Goal: Information Seeking & Learning: Compare options

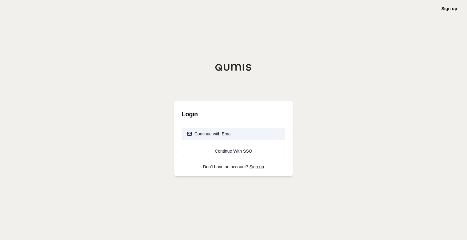
click at [229, 133] on div "Continue with Email" at bounding box center [210, 134] width 46 height 6
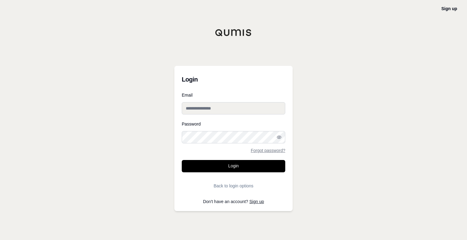
type input "**********"
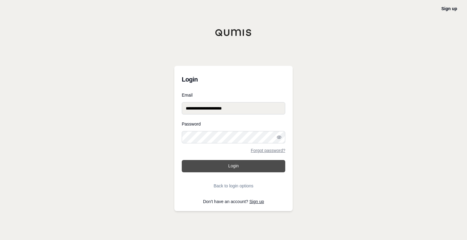
click at [232, 169] on button "Login" at bounding box center [234, 166] width 104 height 12
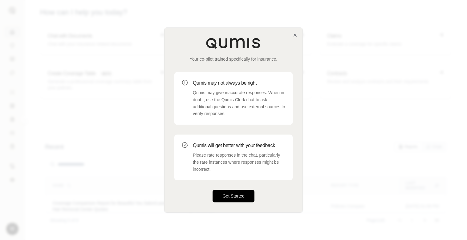
click at [243, 193] on button "Get Started" at bounding box center [234, 196] width 42 height 12
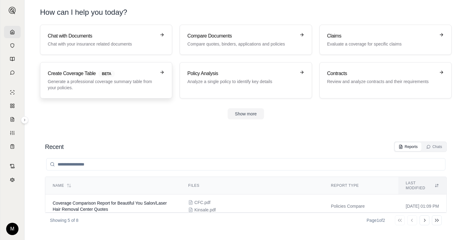
click at [98, 80] on p "Generate a professional coverage summary table from your policies." at bounding box center [102, 85] width 108 height 12
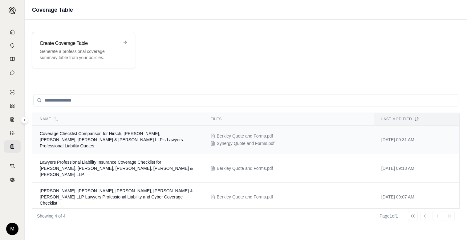
click at [152, 137] on td "Coverage Checklist Comparison for Hirsch, [PERSON_NAME], [PERSON_NAME], [PERSON…" at bounding box center [117, 140] width 171 height 29
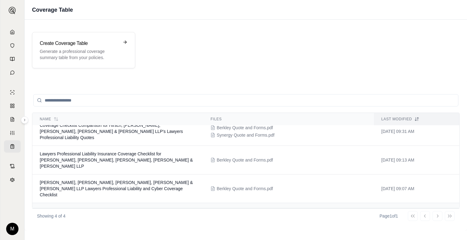
click at [129, 203] on td "Coverage Checklist for [PERSON_NAME] [PERSON_NAME] [PERSON_NAME] [PERSON_NAME] …" at bounding box center [117, 214] width 171 height 22
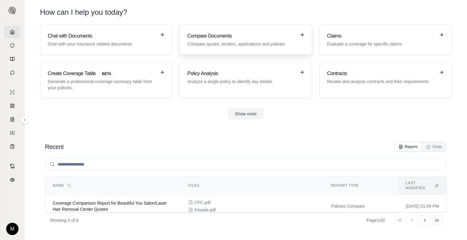
click at [218, 45] on p "Compare quotes, binders, applications and policies" at bounding box center [241, 44] width 108 height 6
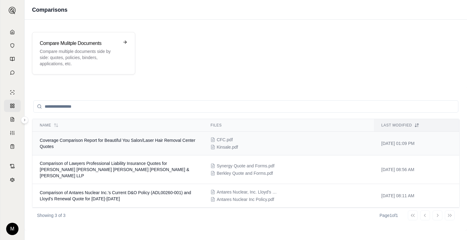
click at [102, 143] on span "Coverage Comparison Report for Beautiful You Salon/Laser Hair Removal Center Qu…" at bounding box center [118, 143] width 156 height 11
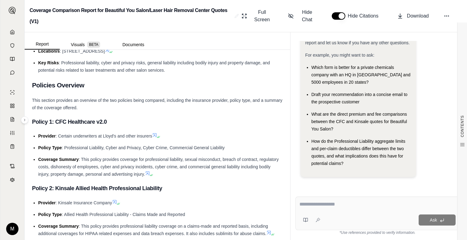
scroll to position [154, 0]
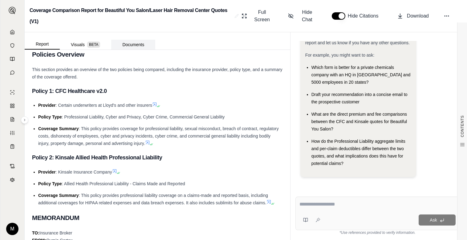
click at [136, 44] on button "Documents" at bounding box center [133, 45] width 44 height 10
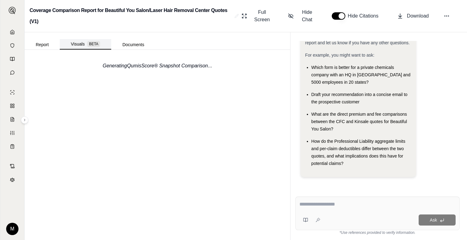
click at [99, 46] on span "BETA" at bounding box center [93, 44] width 13 height 6
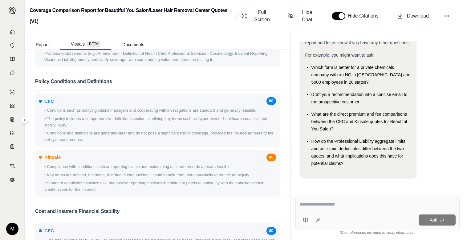
scroll to position [616, 0]
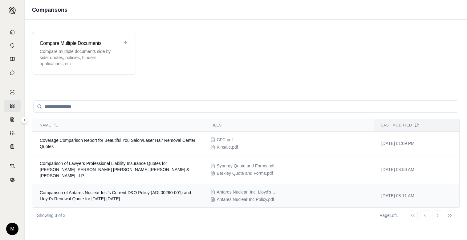
click at [169, 190] on span "Comparison of Antares Nuclear Inc.'s Current D&O Policy (ADL00260-001) and Lloy…" at bounding box center [115, 195] width 151 height 11
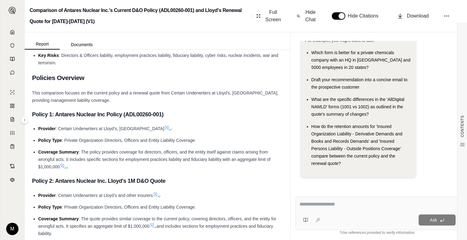
scroll to position [277, 0]
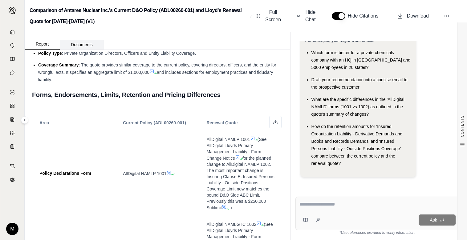
click at [78, 42] on button "Documents" at bounding box center [82, 45] width 44 height 10
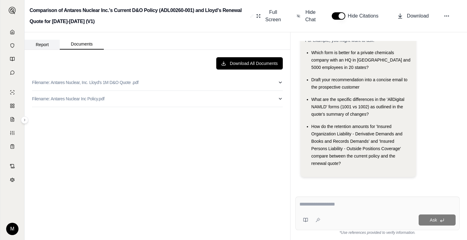
click at [42, 43] on button "Report" at bounding box center [42, 45] width 35 height 10
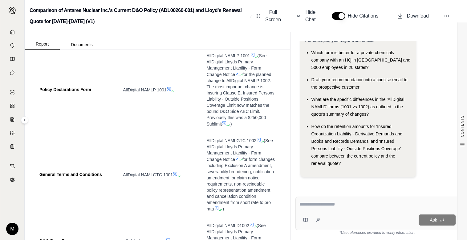
scroll to position [0, 0]
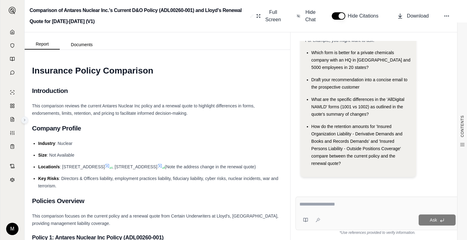
click at [24, 121] on icon at bounding box center [25, 120] width 4 height 4
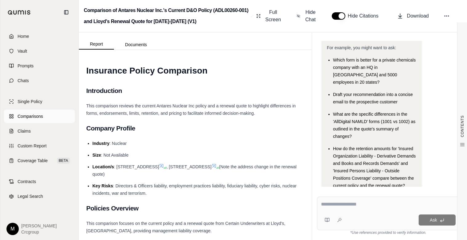
scroll to position [49, 0]
